Goal: Find specific page/section: Find specific page/section

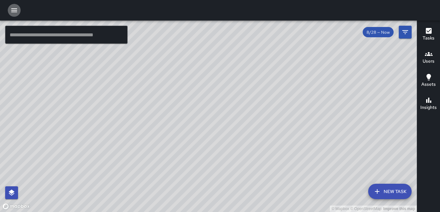
click at [17, 13] on icon "button" at bounding box center [14, 10] width 8 height 8
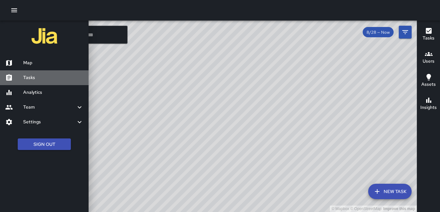
click at [34, 81] on link "Tasks" at bounding box center [44, 77] width 88 height 15
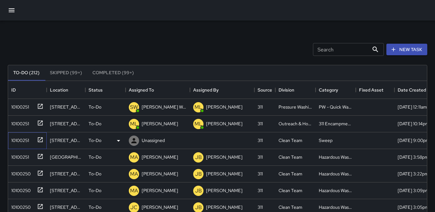
click at [21, 139] on div "10100251" at bounding box center [19, 139] width 20 height 9
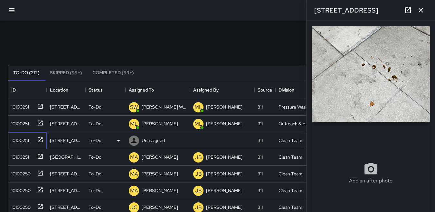
type input "**********"
click at [134, 139] on icon at bounding box center [133, 140] width 5 height 5
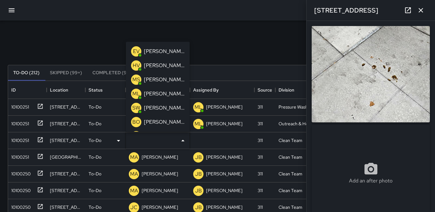
click at [129, 78] on li "MS [PERSON_NAME]" at bounding box center [158, 80] width 64 height 14
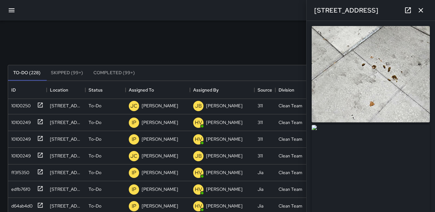
scroll to position [1039, 0]
